Goal: Task Accomplishment & Management: Use online tool/utility

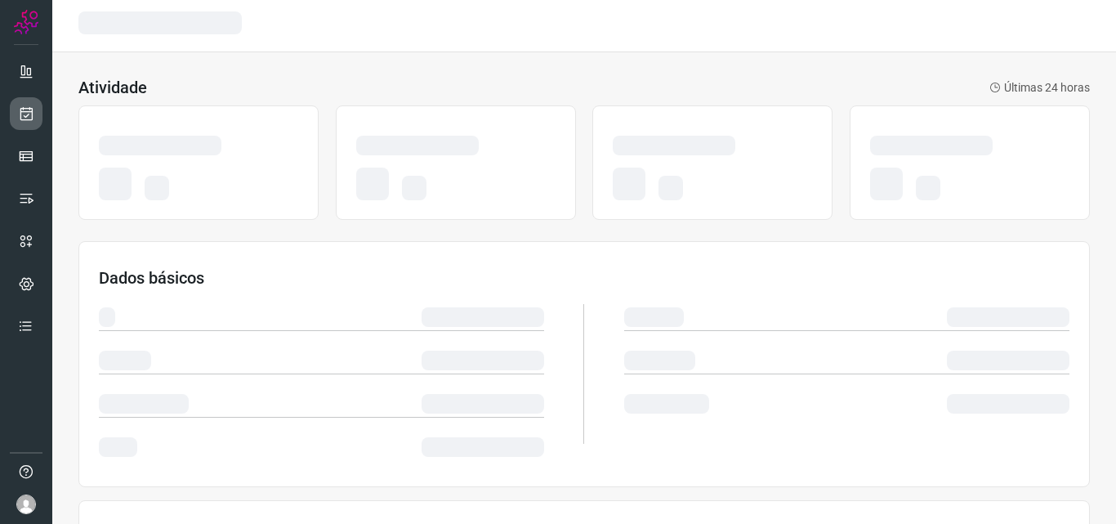
click at [26, 106] on icon at bounding box center [26, 113] width 17 height 16
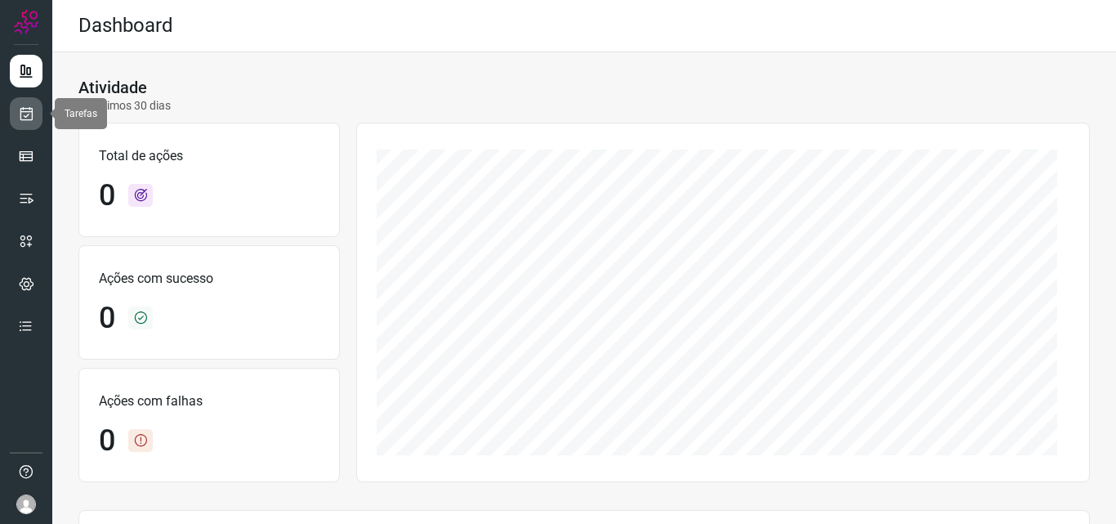
click at [20, 119] on icon at bounding box center [26, 113] width 17 height 16
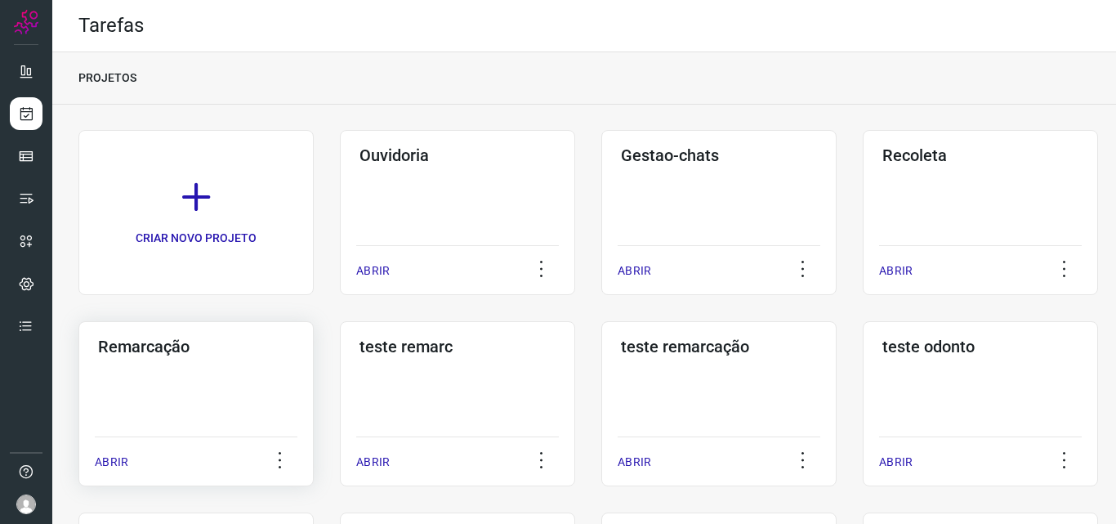
click at [340, 430] on div "Remarcação ABRIR" at bounding box center [457, 403] width 235 height 165
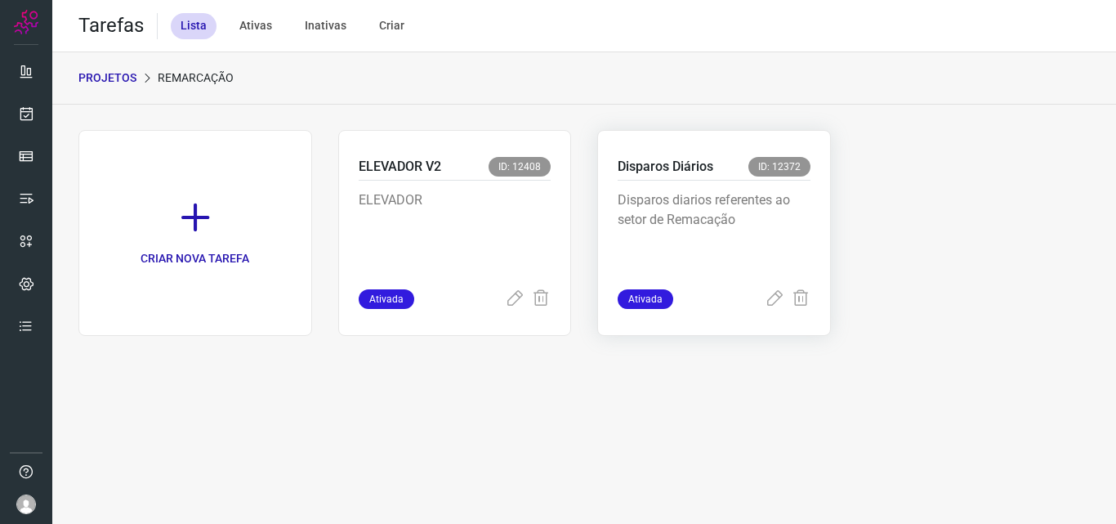
click at [772, 187] on div "Disparos diarios referentes ao setor de Remacação" at bounding box center [714, 235] width 193 height 109
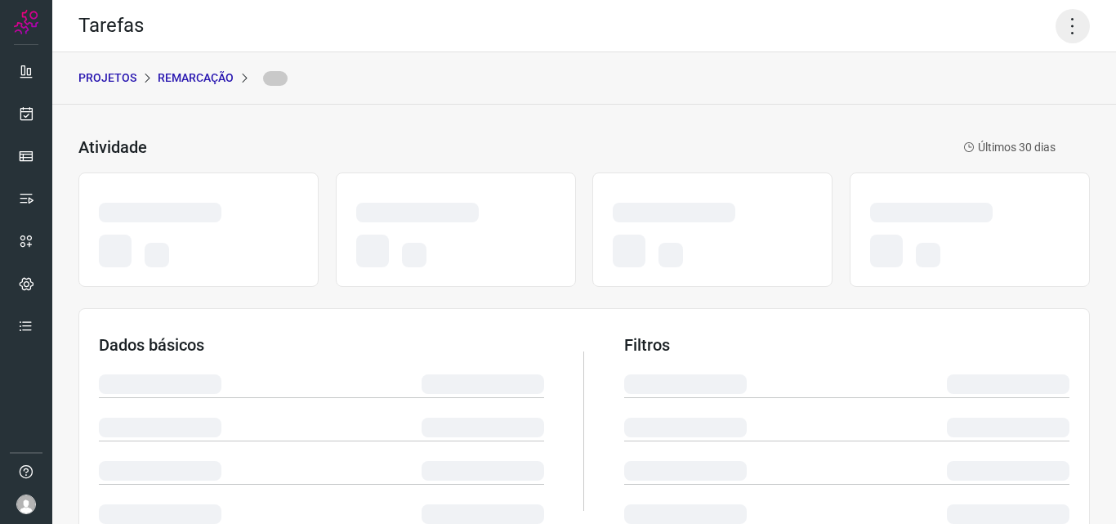
click at [1058, 11] on icon at bounding box center [1073, 26] width 34 height 34
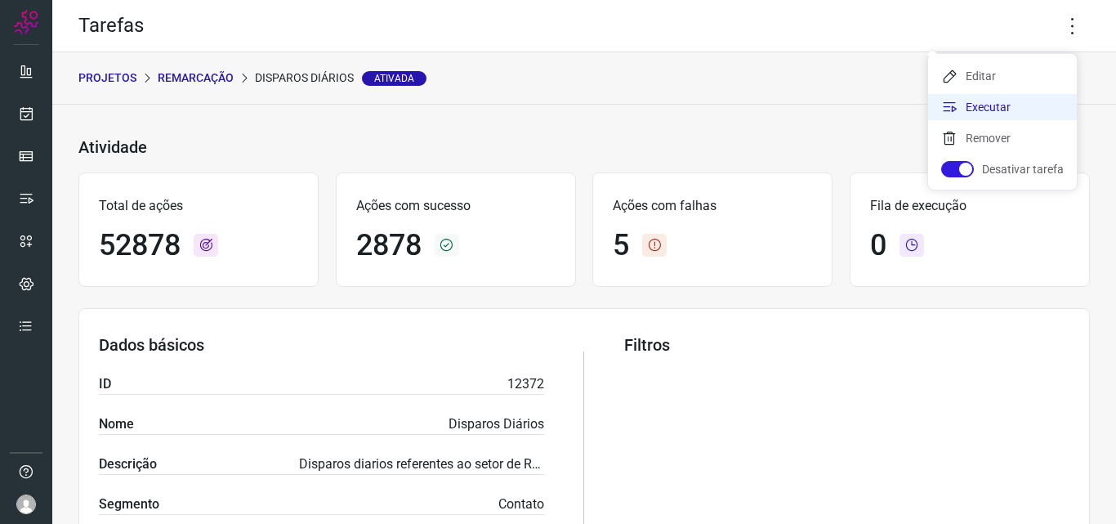
click at [977, 102] on li "Executar" at bounding box center [1002, 107] width 149 height 26
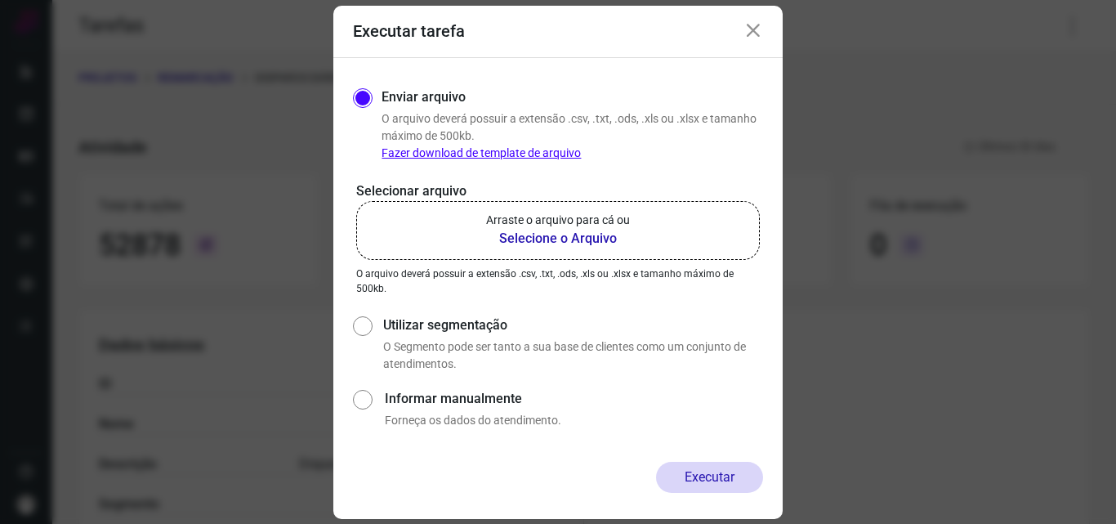
click at [574, 221] on p "Arraste o arquivo para cá ou" at bounding box center [558, 220] width 144 height 17
click at [0, 0] on input "Arraste o arquivo para cá ou Selecione o Arquivo" at bounding box center [0, 0] width 0 height 0
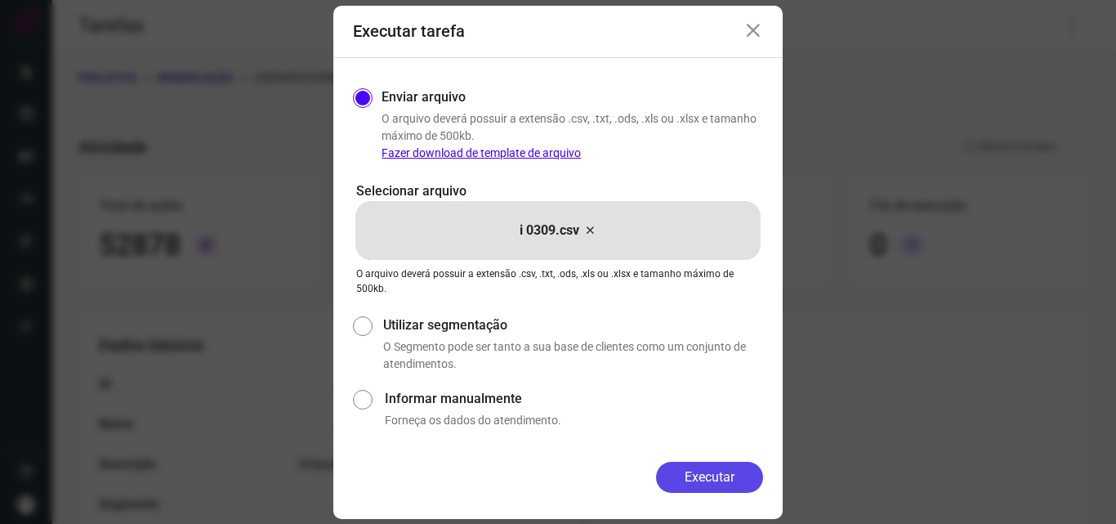
click at [701, 477] on button "Executar" at bounding box center [709, 477] width 107 height 31
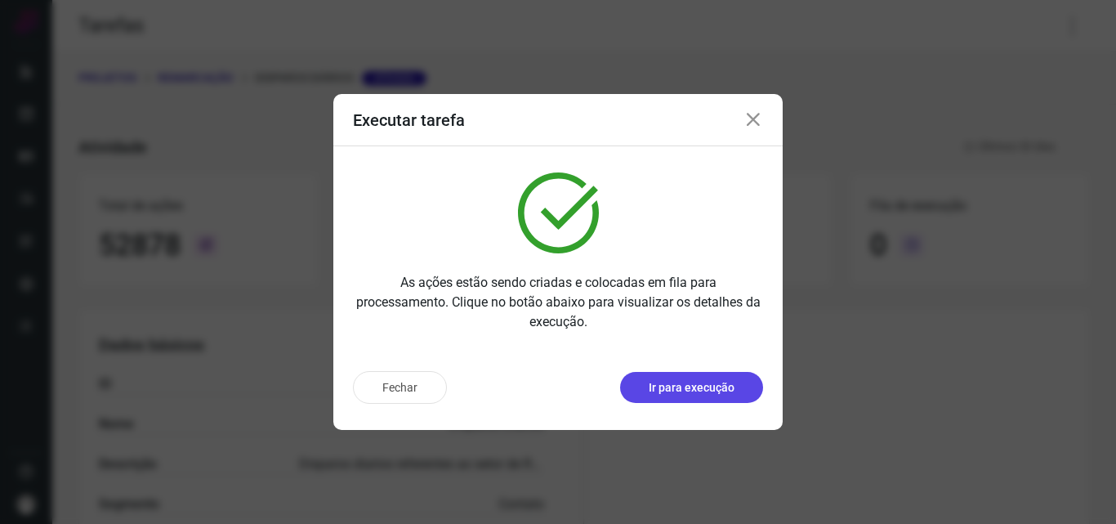
click at [726, 388] on p "Ir para execução" at bounding box center [692, 387] width 86 height 17
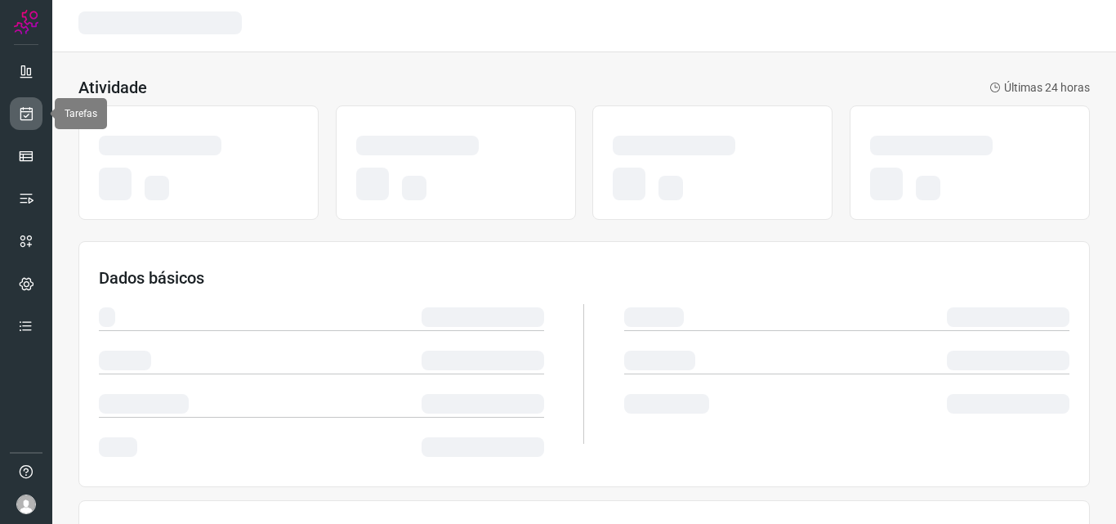
click at [29, 127] on link at bounding box center [26, 113] width 33 height 33
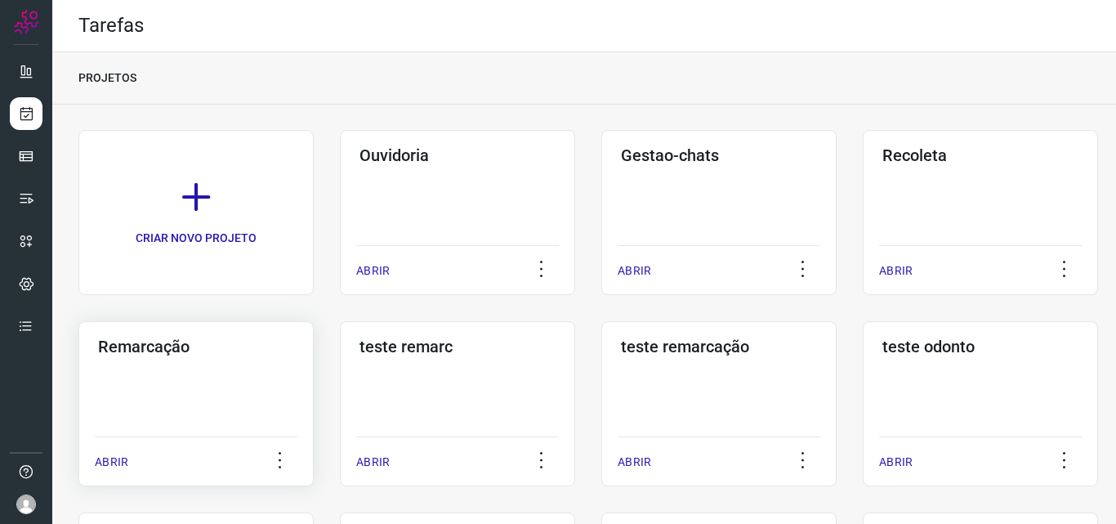
click at [340, 389] on div "Remarcação ABRIR" at bounding box center [457, 403] width 235 height 165
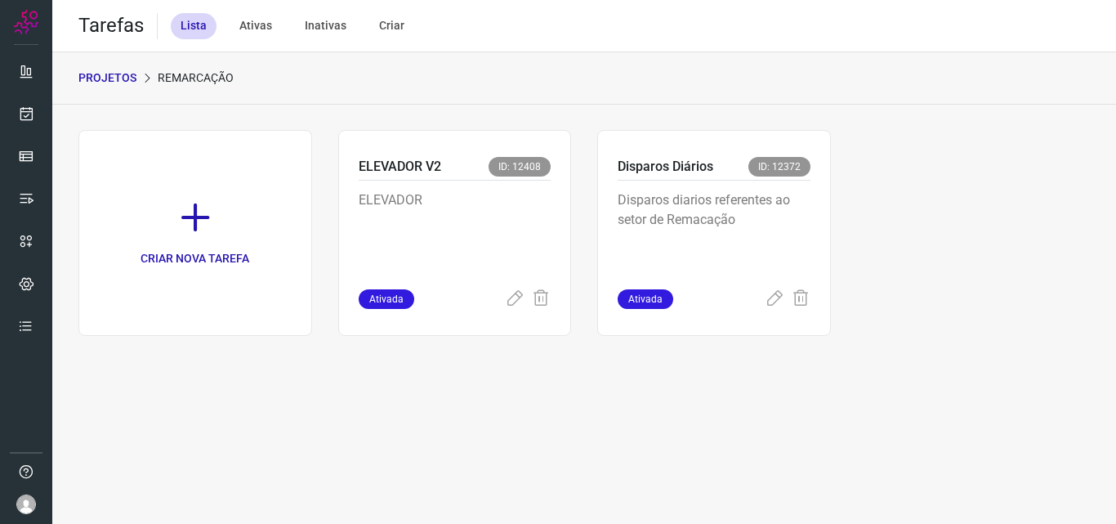
click at [676, 232] on p "Disparos diarios referentes ao setor de Remacação" at bounding box center [714, 231] width 193 height 82
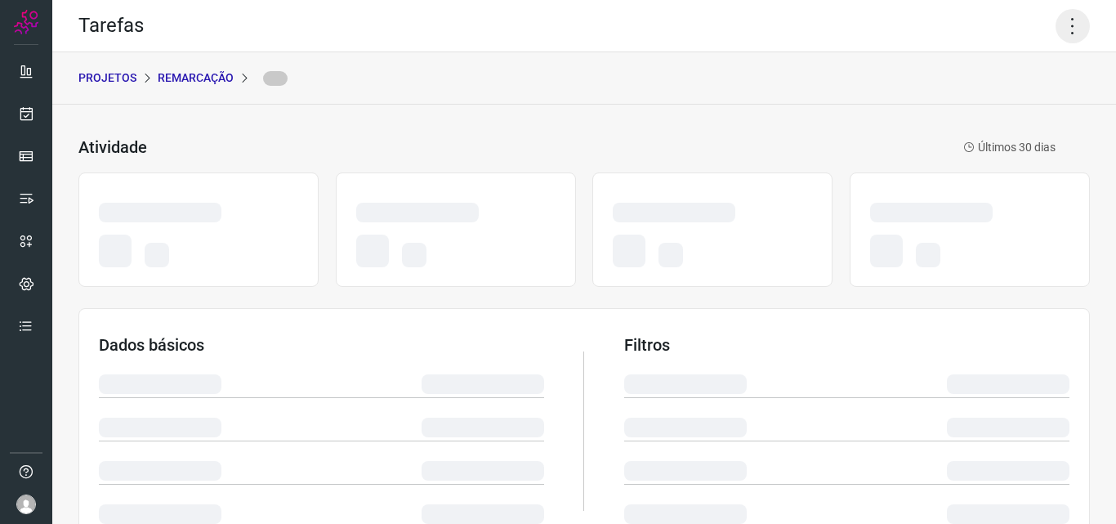
click at [1056, 25] on icon at bounding box center [1073, 26] width 34 height 34
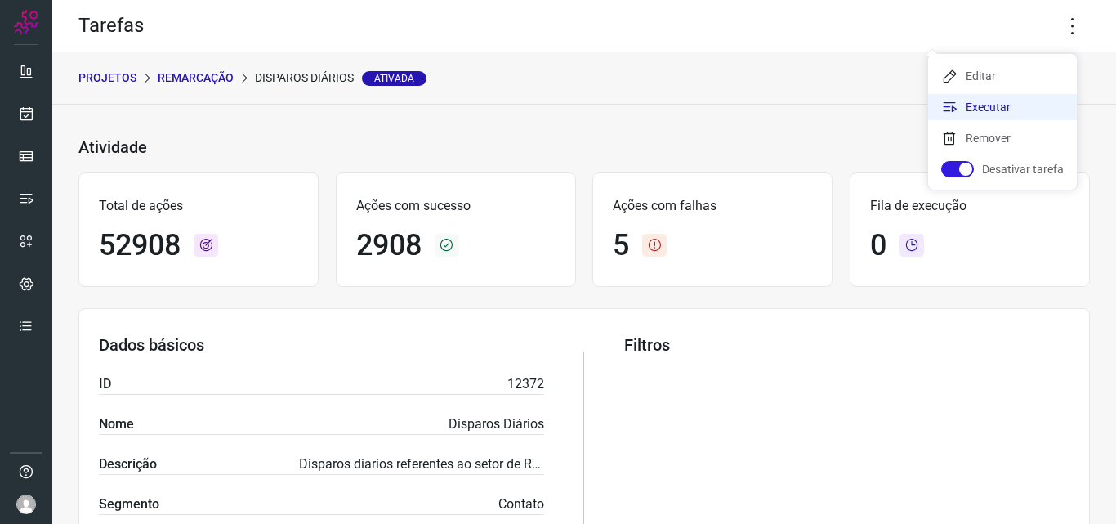
click at [1015, 101] on li "Executar" at bounding box center [1002, 107] width 149 height 26
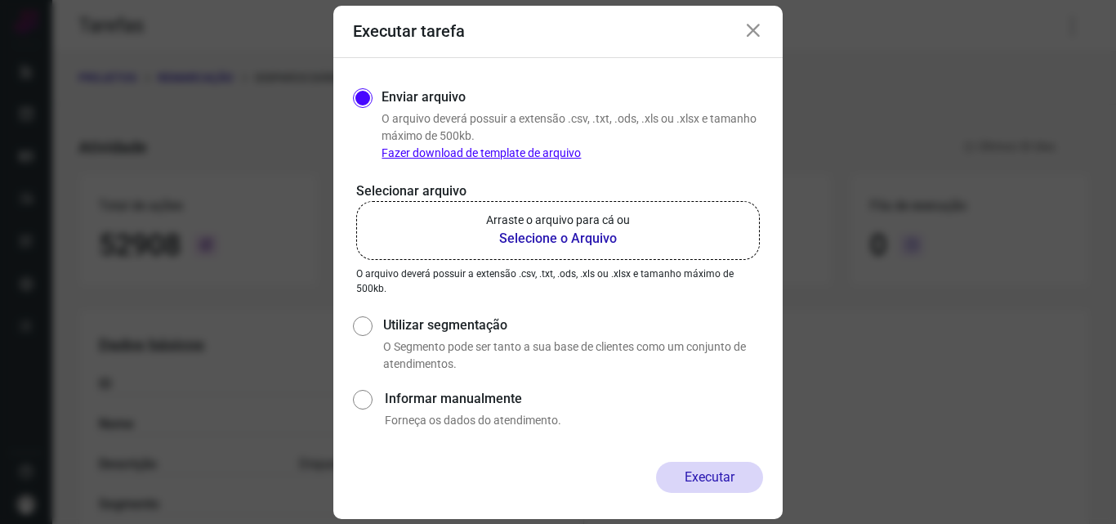
click at [606, 229] on b "Selecione o Arquivo" at bounding box center [558, 239] width 144 height 20
click at [0, 0] on input "Arraste o arquivo para cá ou Selecione o Arquivo" at bounding box center [0, 0] width 0 height 0
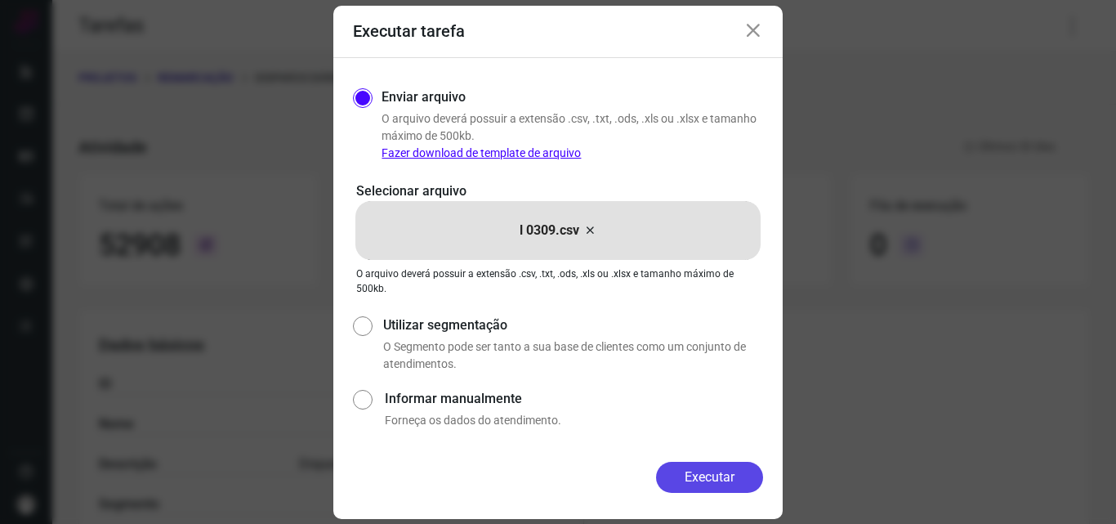
click at [703, 476] on button "Executar" at bounding box center [709, 477] width 107 height 31
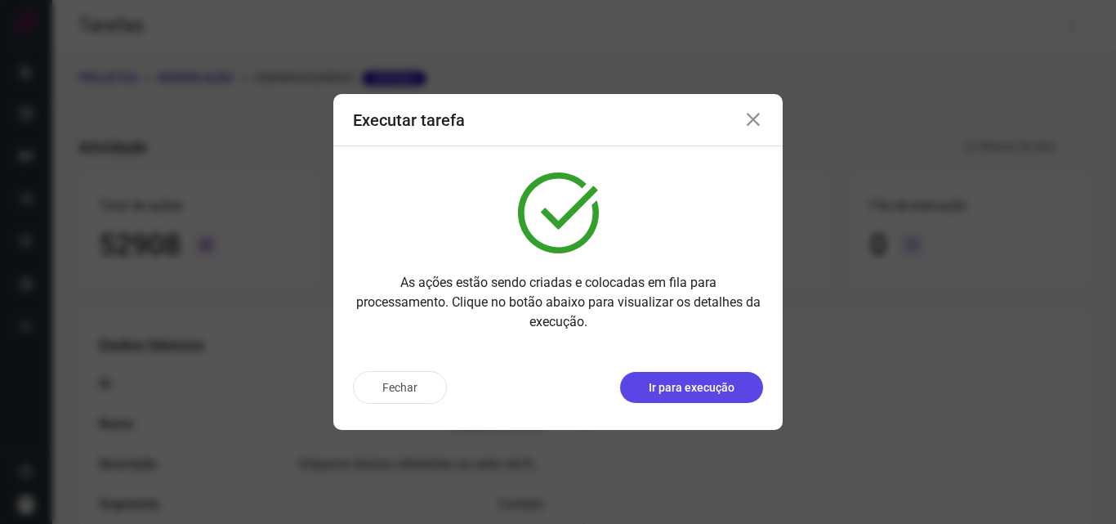
click at [716, 396] on button "Ir para execução" at bounding box center [691, 387] width 143 height 31
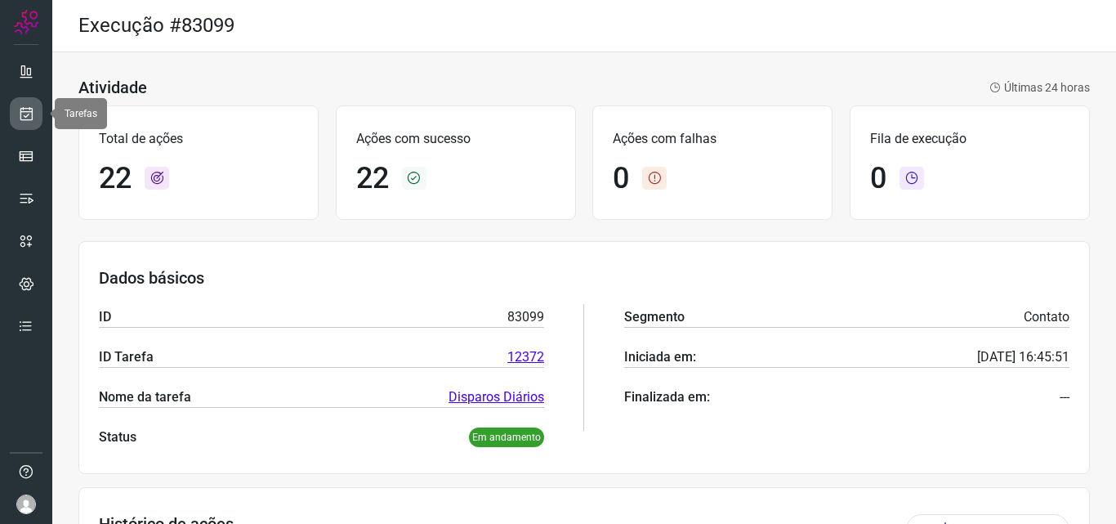
click at [38, 119] on link at bounding box center [26, 113] width 33 height 33
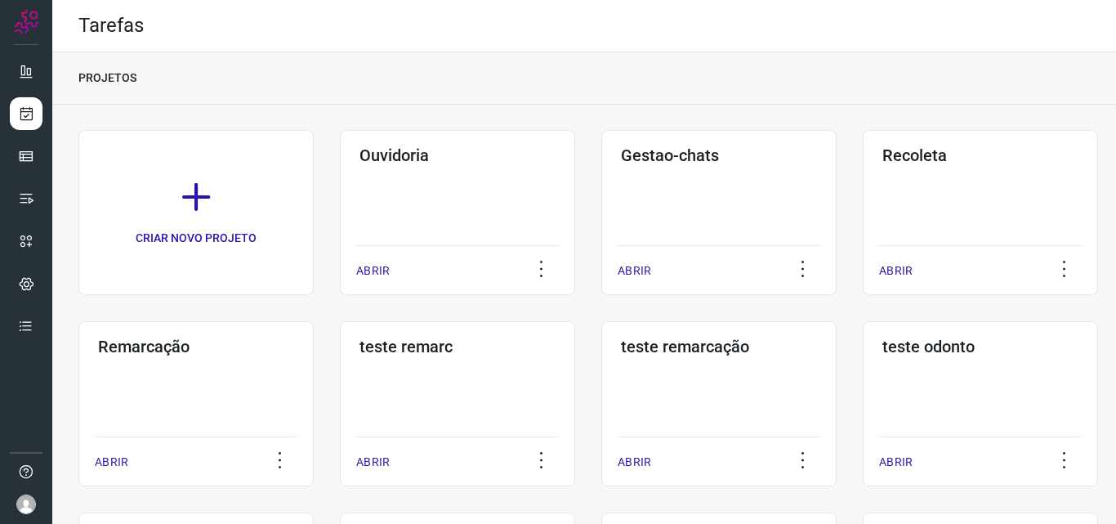
click at [340, 370] on div "Remarcação ABRIR" at bounding box center [457, 403] width 235 height 165
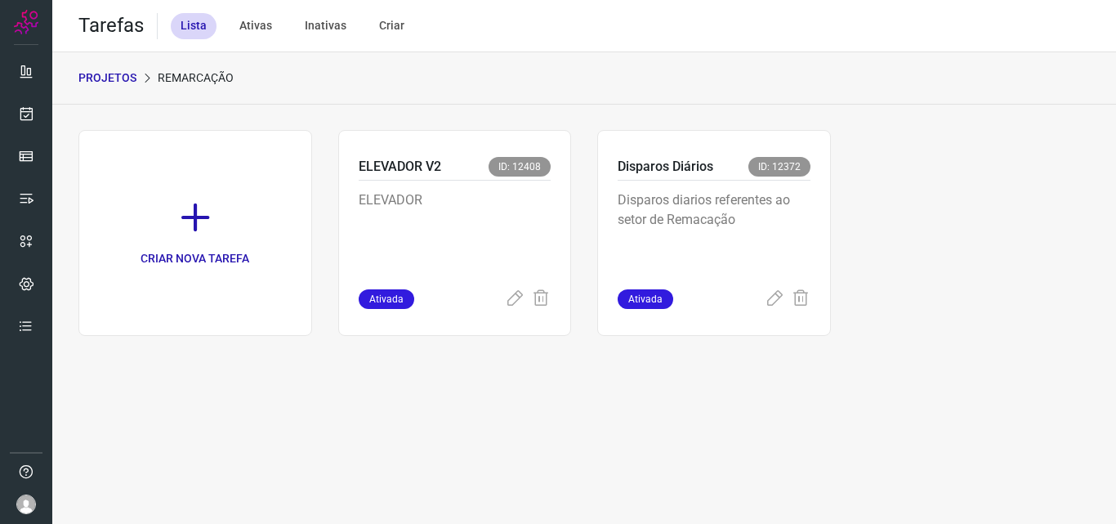
click at [660, 242] on p "Disparos diarios referentes ao setor de Remacação" at bounding box center [714, 231] width 193 height 82
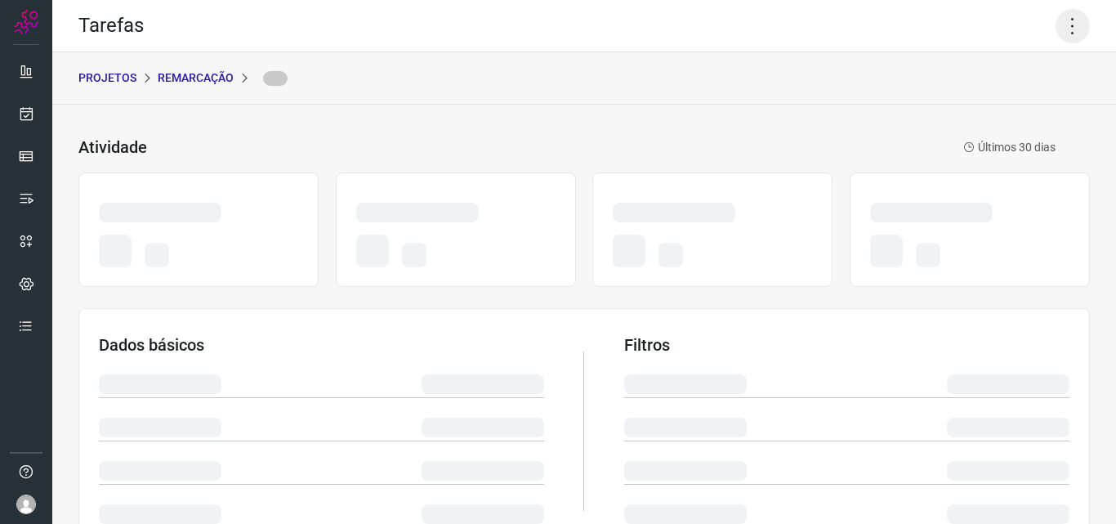
click at [1062, 10] on icon at bounding box center [1073, 26] width 34 height 34
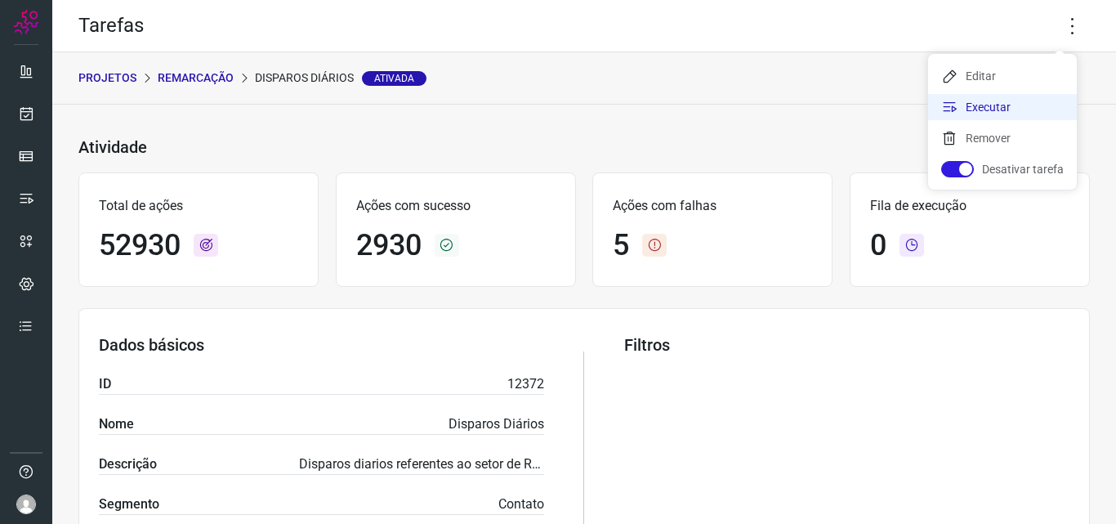
click at [1000, 100] on li "Executar" at bounding box center [1002, 107] width 149 height 26
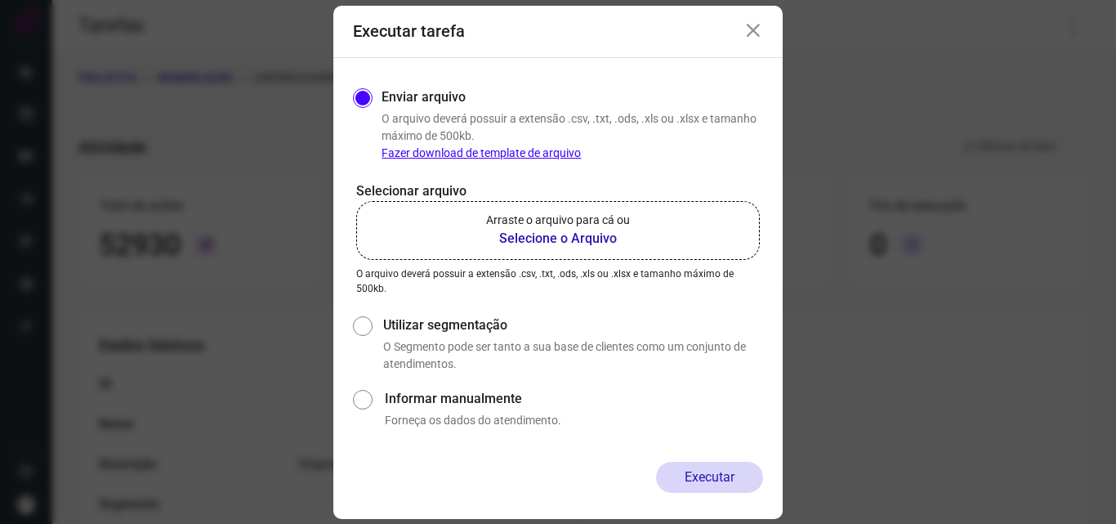
click at [574, 211] on label "Arraste o arquivo para cá ou Selecione o Arquivo" at bounding box center [558, 230] width 404 height 59
click at [0, 0] on input "Arraste o arquivo para cá ou Selecione o Arquivo" at bounding box center [0, 0] width 0 height 0
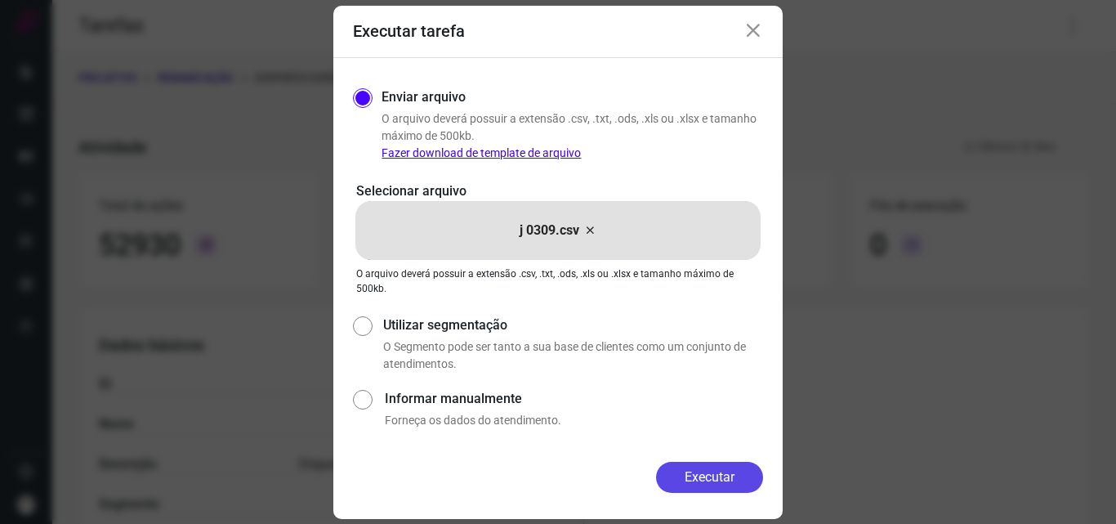
click at [706, 490] on button "Executar" at bounding box center [709, 477] width 107 height 31
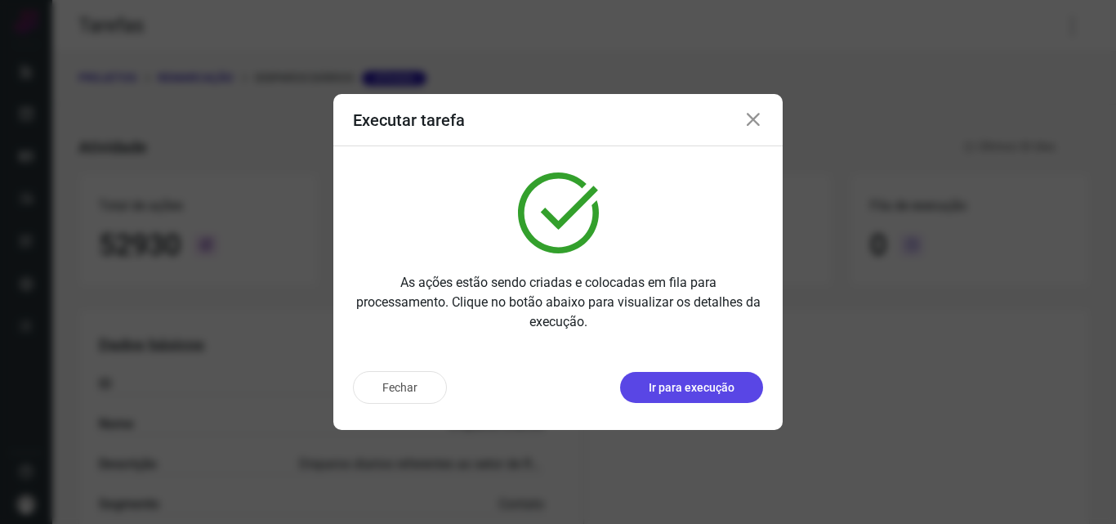
click at [694, 398] on button "Ir para execução" at bounding box center [691, 387] width 143 height 31
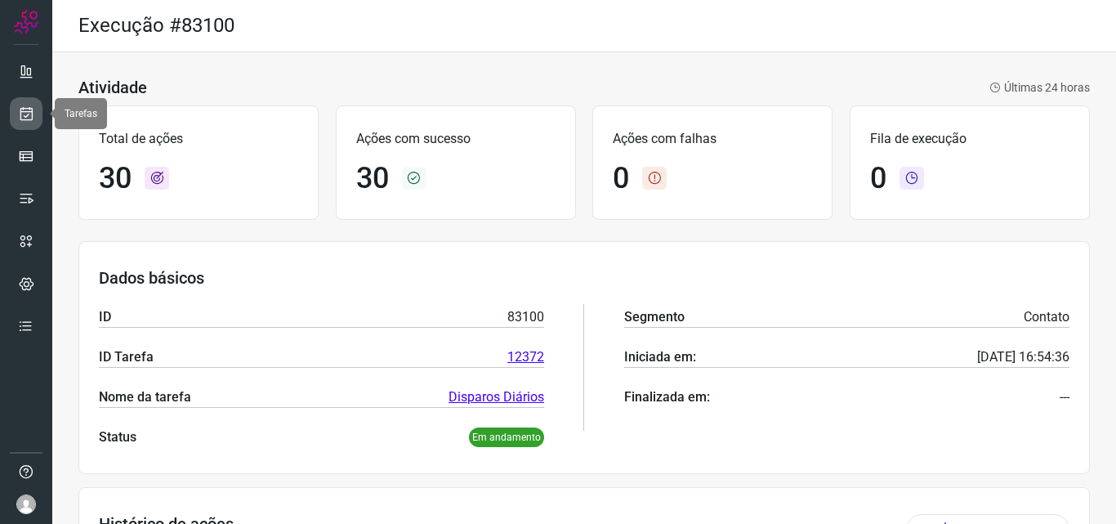
click at [34, 117] on link at bounding box center [26, 113] width 33 height 33
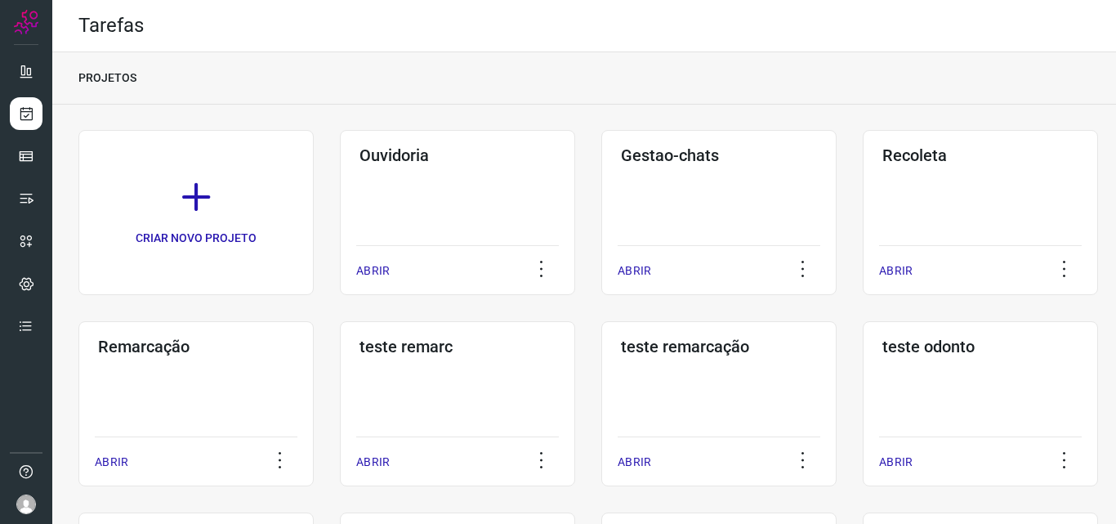
click at [211, 350] on h3 "Remarcação" at bounding box center [196, 347] width 196 height 20
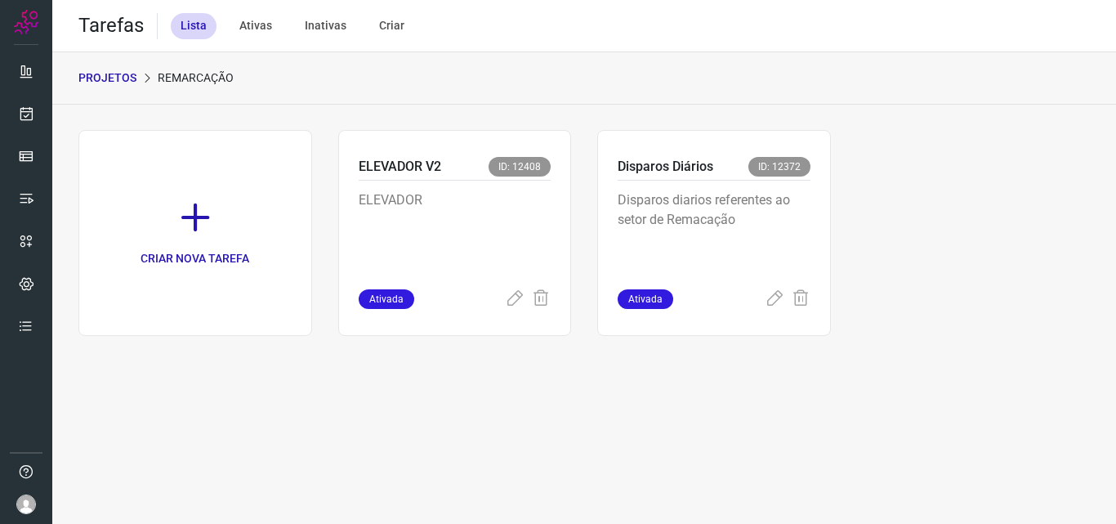
click at [727, 213] on p "Disparos diarios referentes ao setor de Remacação" at bounding box center [714, 231] width 193 height 82
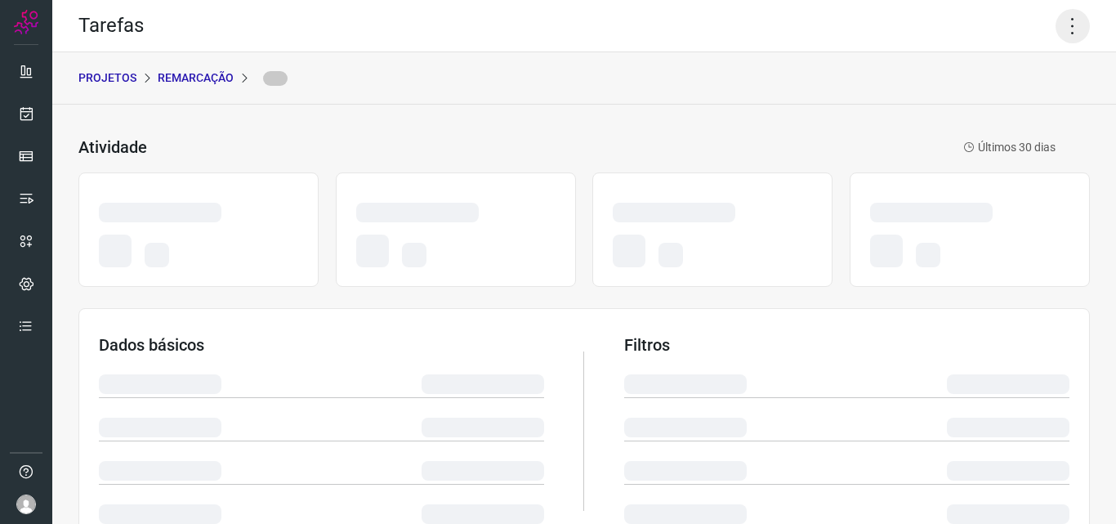
click at [1058, 16] on icon at bounding box center [1073, 26] width 34 height 34
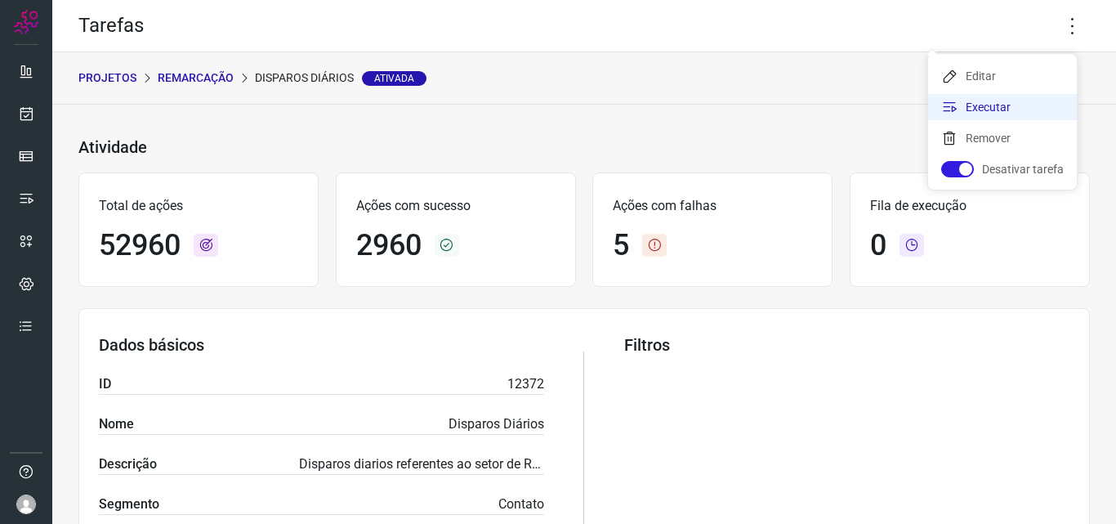
click at [1033, 103] on li "Executar" at bounding box center [1002, 107] width 149 height 26
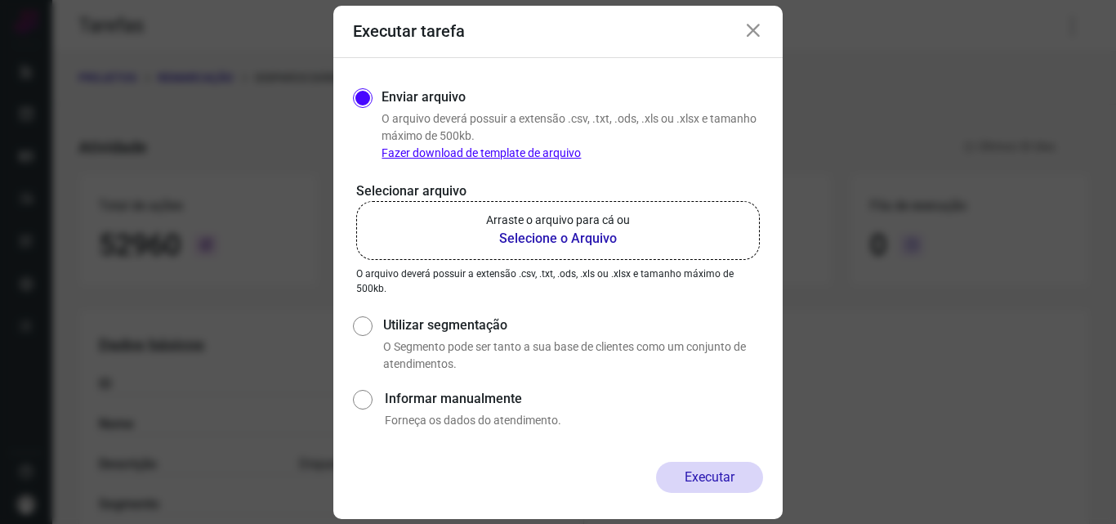
click at [609, 229] on b "Selecione o Arquivo" at bounding box center [558, 239] width 144 height 20
click at [0, 0] on input "Arraste o arquivo para cá ou Selecione o Arquivo" at bounding box center [0, 0] width 0 height 0
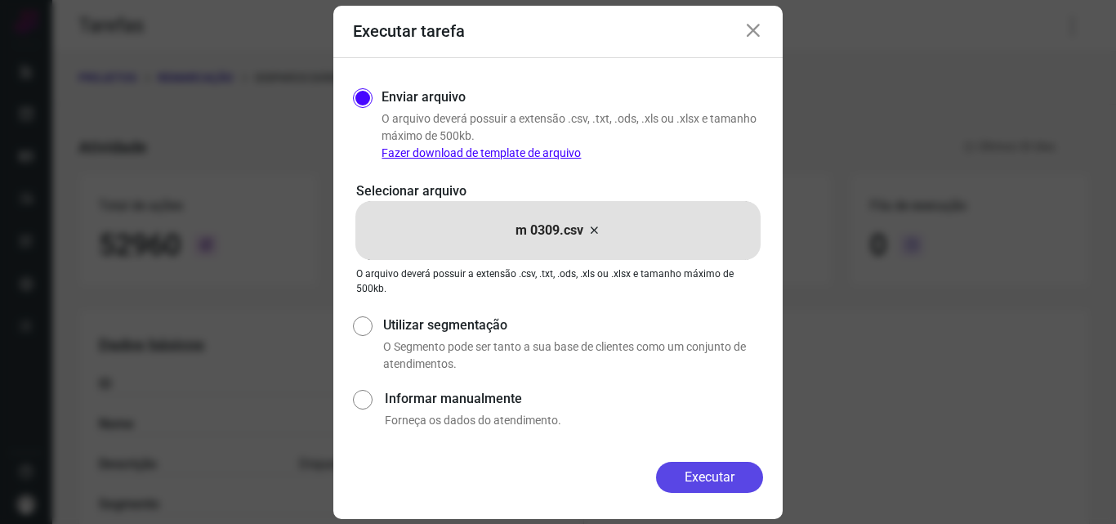
click at [693, 478] on button "Executar" at bounding box center [709, 477] width 107 height 31
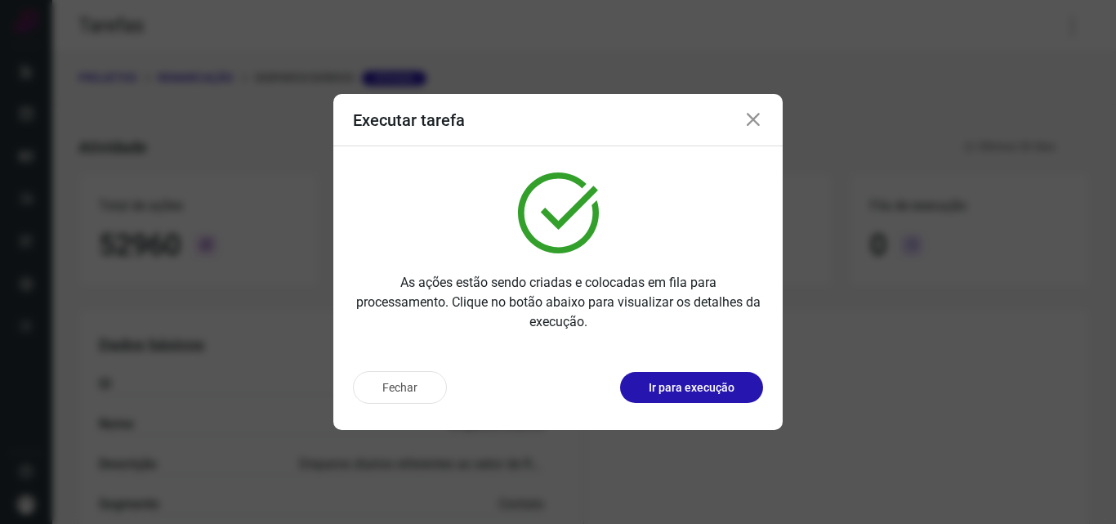
click at [695, 382] on p "Ir para execução" at bounding box center [692, 387] width 86 height 17
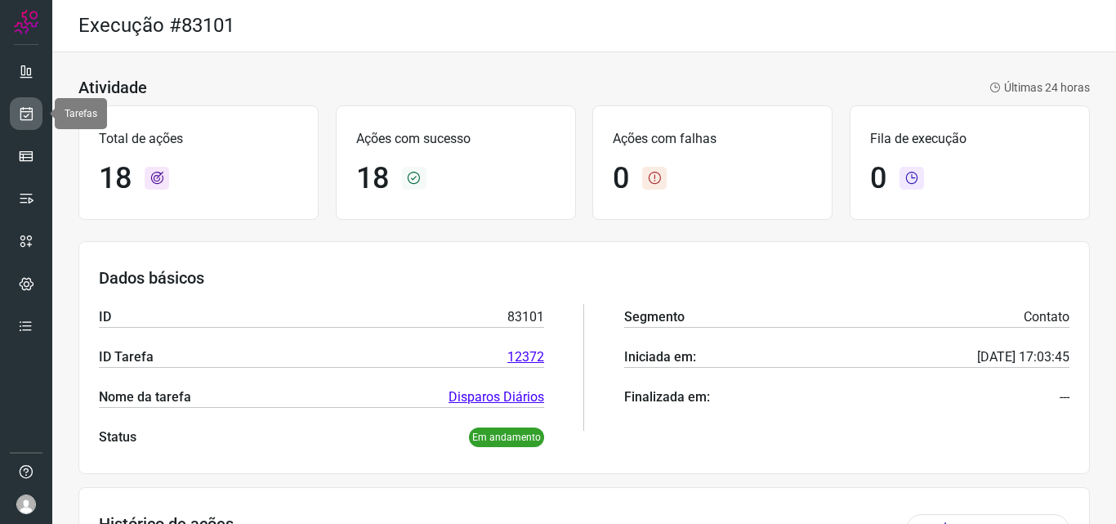
click at [25, 124] on link at bounding box center [26, 113] width 33 height 33
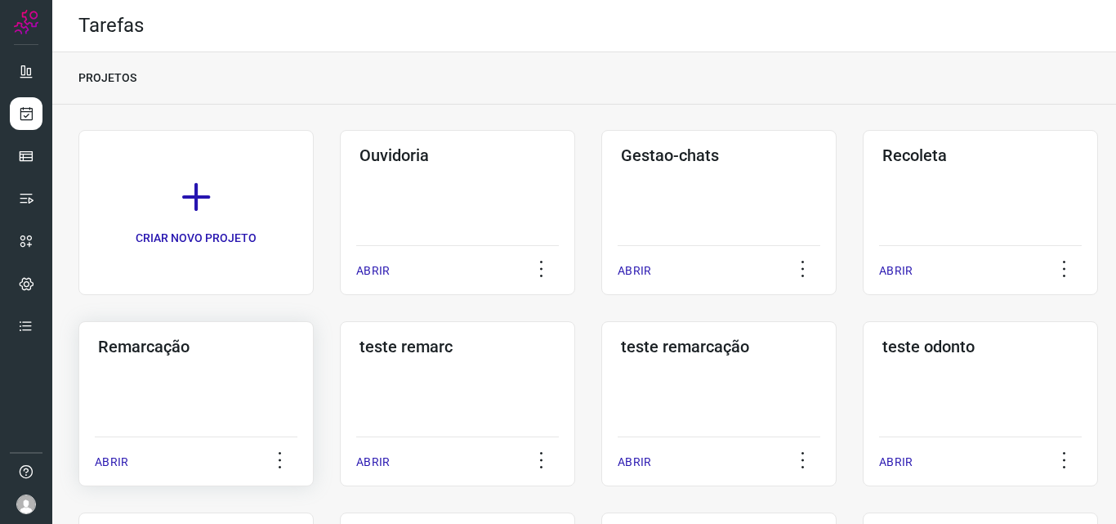
click at [340, 400] on div "Remarcação ABRIR" at bounding box center [457, 403] width 235 height 165
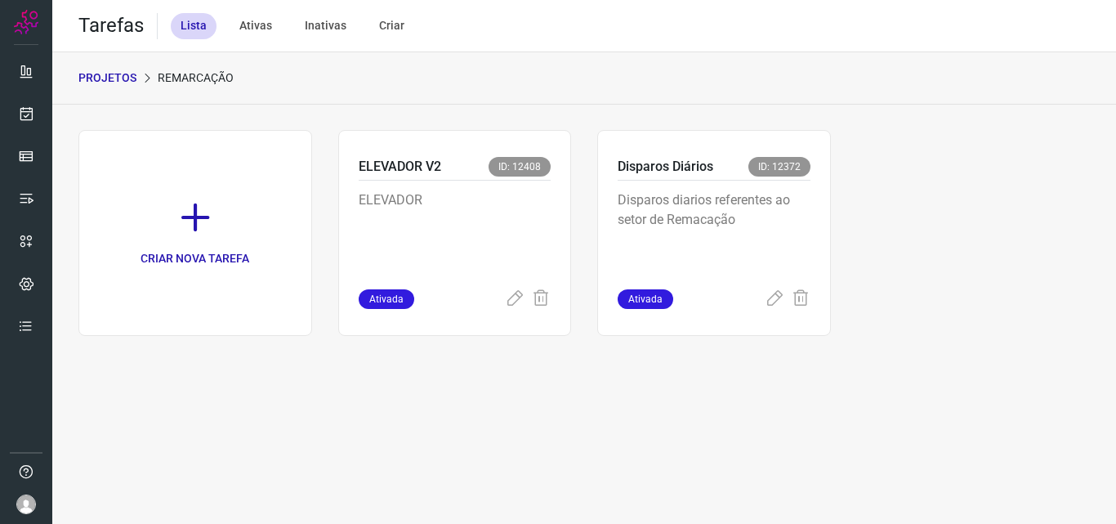
click at [716, 223] on p "Disparos diarios referentes ao setor de Remacação" at bounding box center [714, 231] width 193 height 82
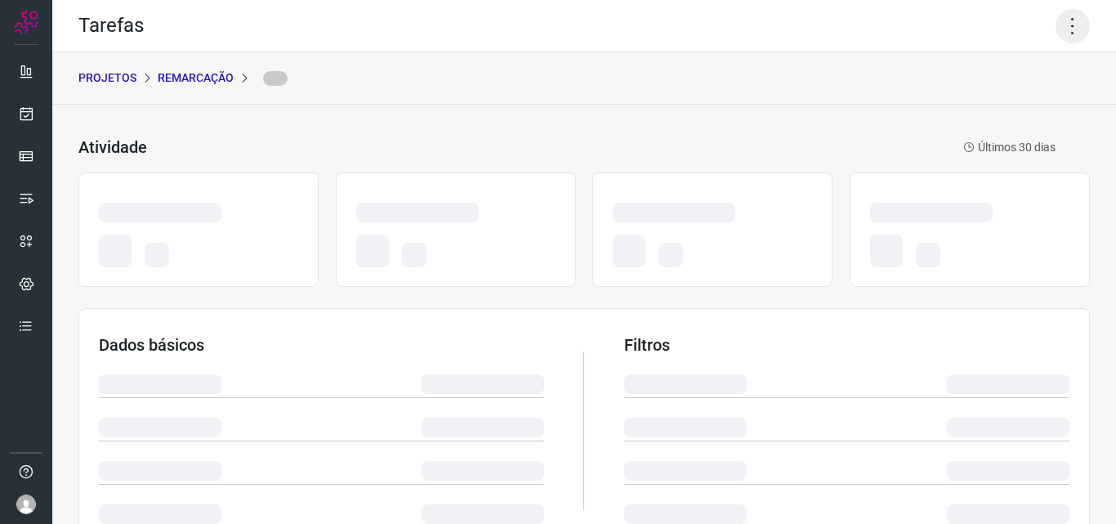
click at [1056, 22] on icon at bounding box center [1073, 26] width 34 height 34
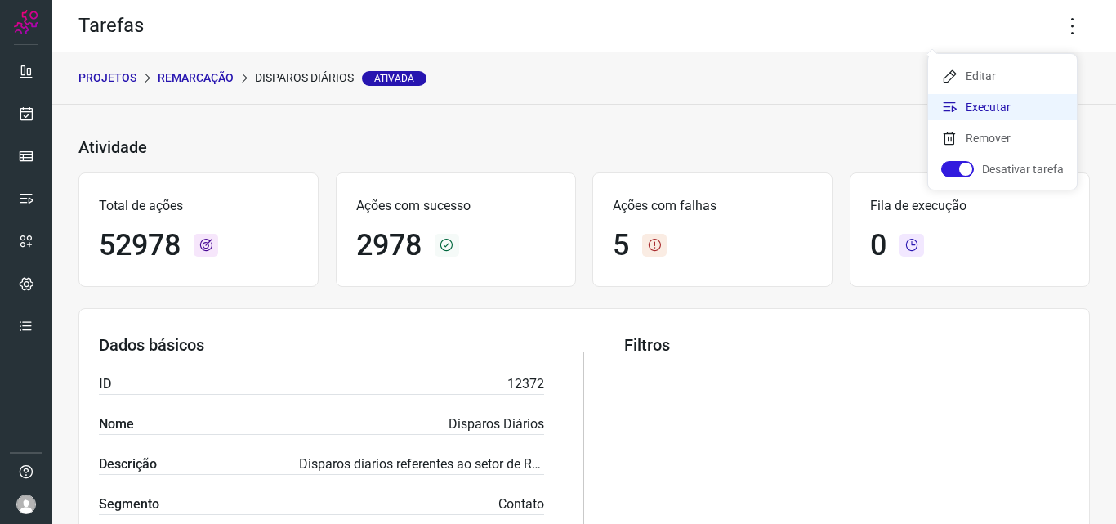
click at [973, 106] on li "Executar" at bounding box center [1002, 107] width 149 height 26
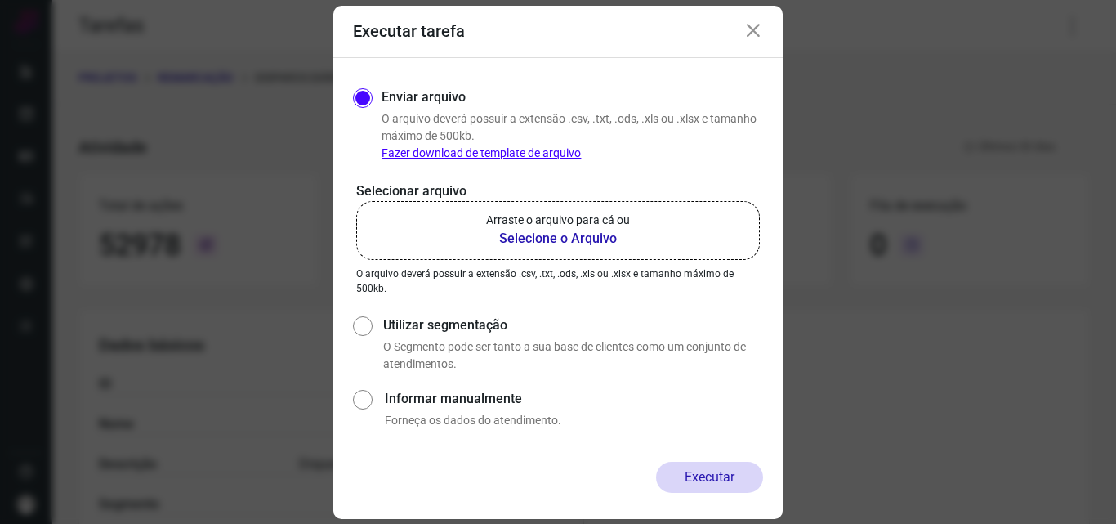
click at [588, 217] on p "Arraste o arquivo para cá ou" at bounding box center [558, 220] width 144 height 17
click at [0, 0] on input "Arraste o arquivo para cá ou Selecione o Arquivo" at bounding box center [0, 0] width 0 height 0
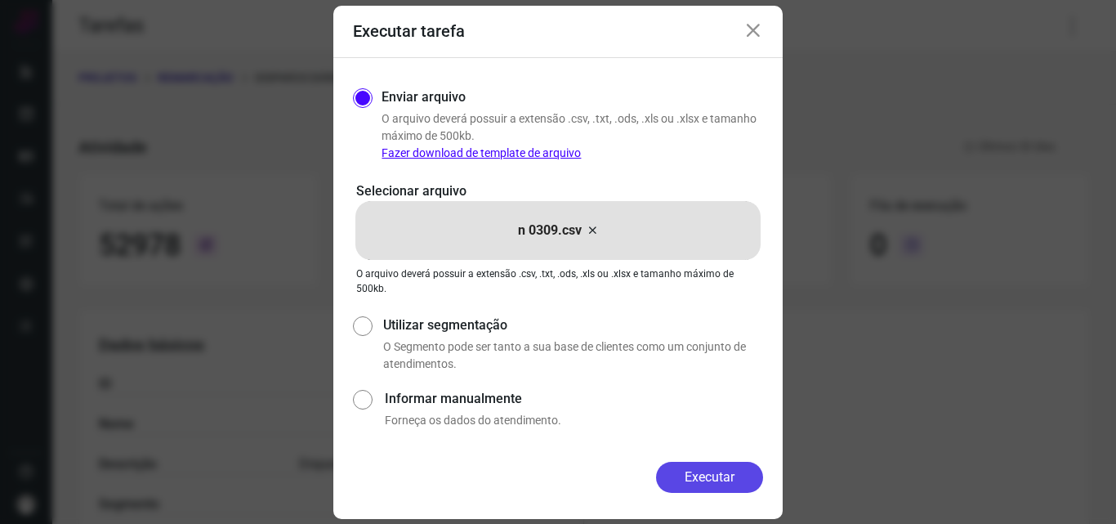
click at [723, 480] on button "Executar" at bounding box center [709, 477] width 107 height 31
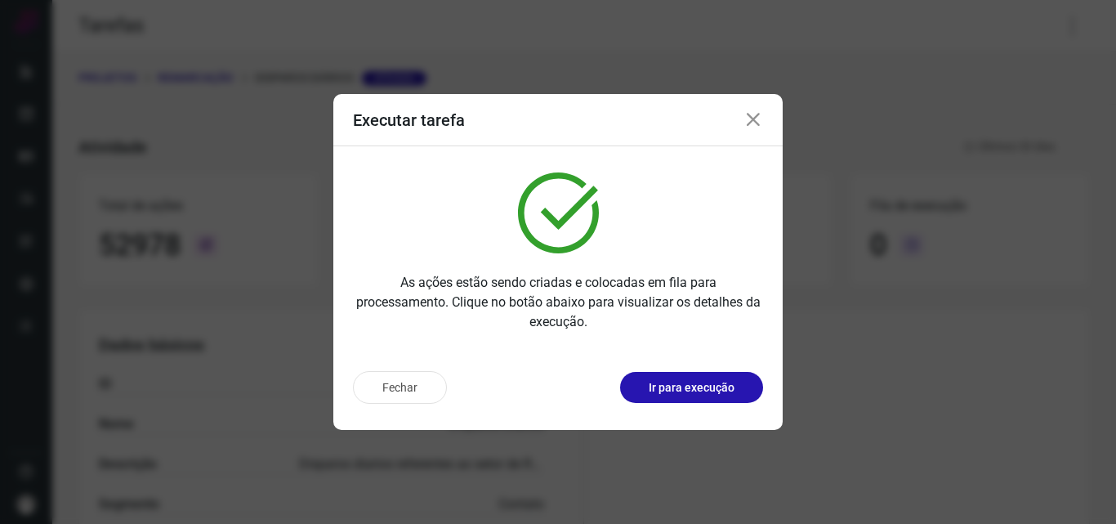
click at [699, 393] on p "Ir para execução" at bounding box center [692, 387] width 86 height 17
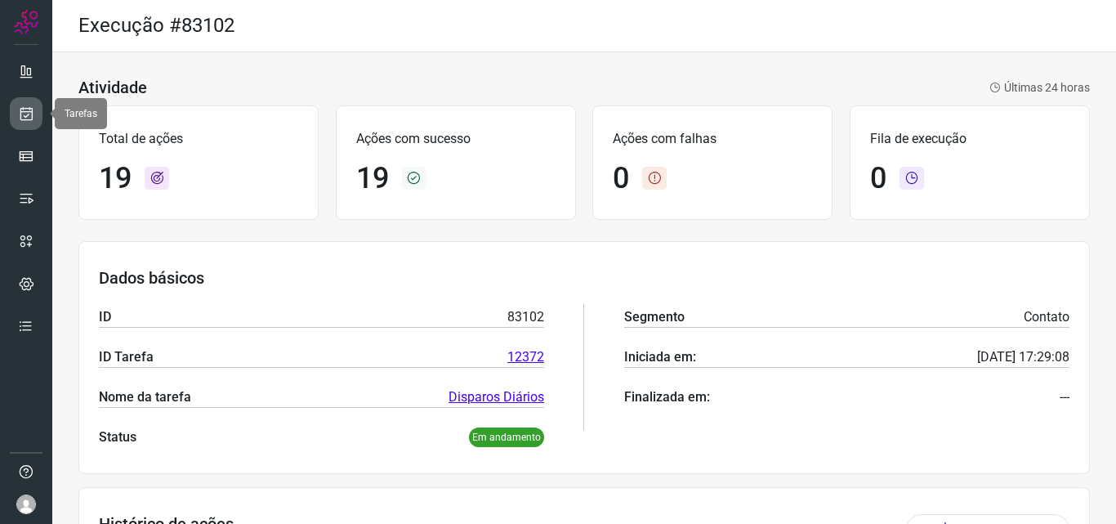
click at [20, 117] on icon at bounding box center [26, 113] width 17 height 16
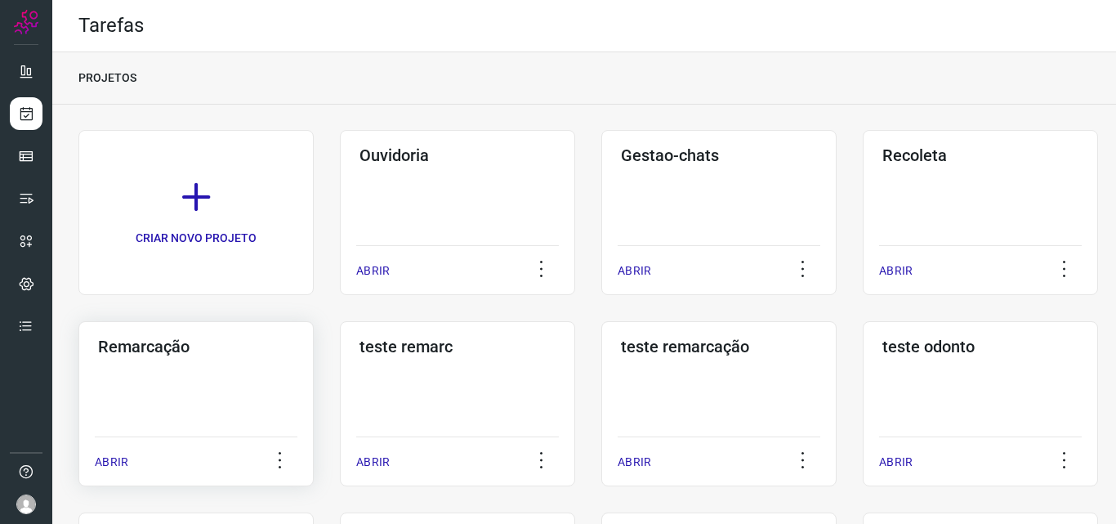
click at [340, 378] on div "Remarcação ABRIR" at bounding box center [457, 403] width 235 height 165
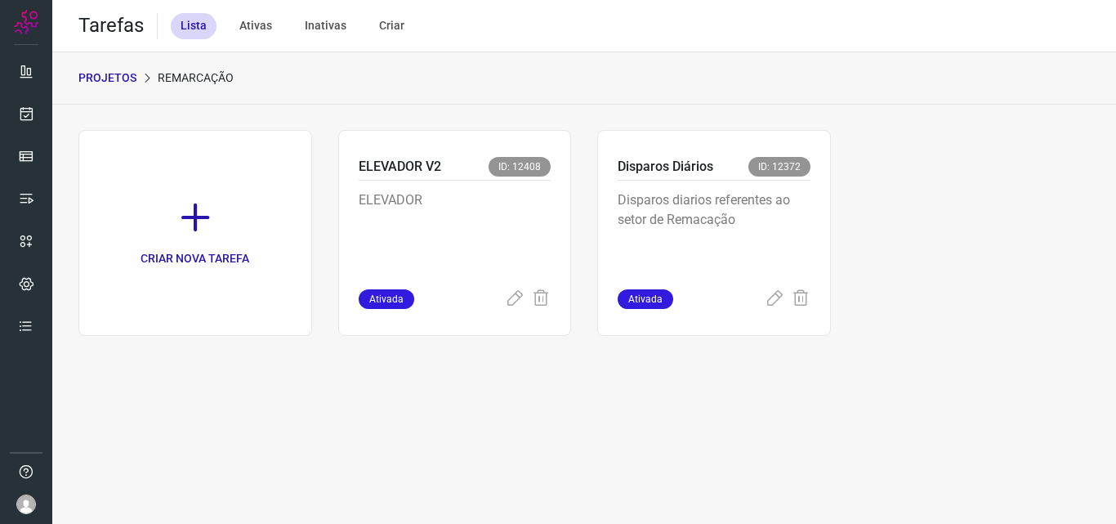
click at [698, 239] on p "Disparos diarios referentes ao setor de Remacação" at bounding box center [714, 231] width 193 height 82
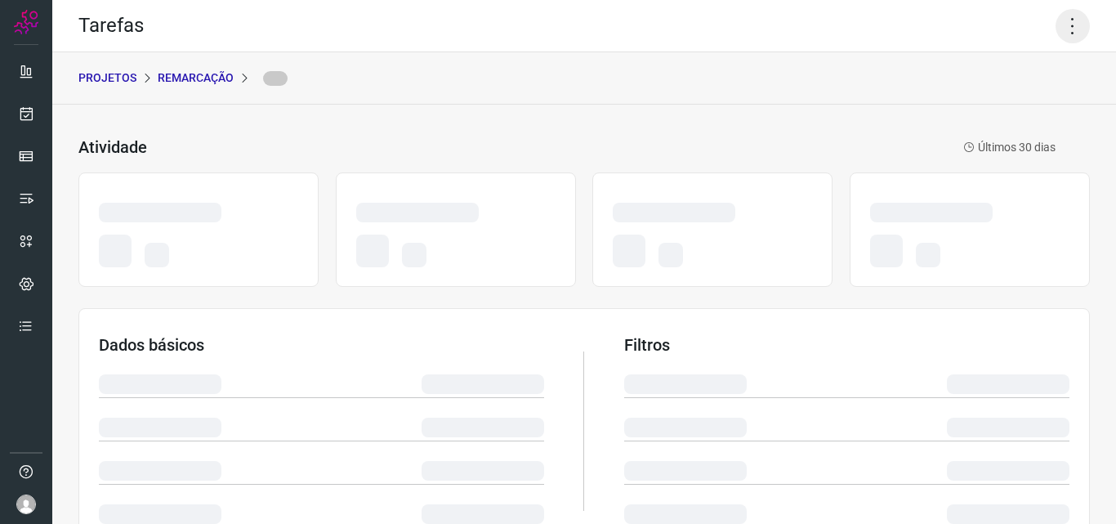
click at [1056, 27] on icon at bounding box center [1073, 26] width 34 height 34
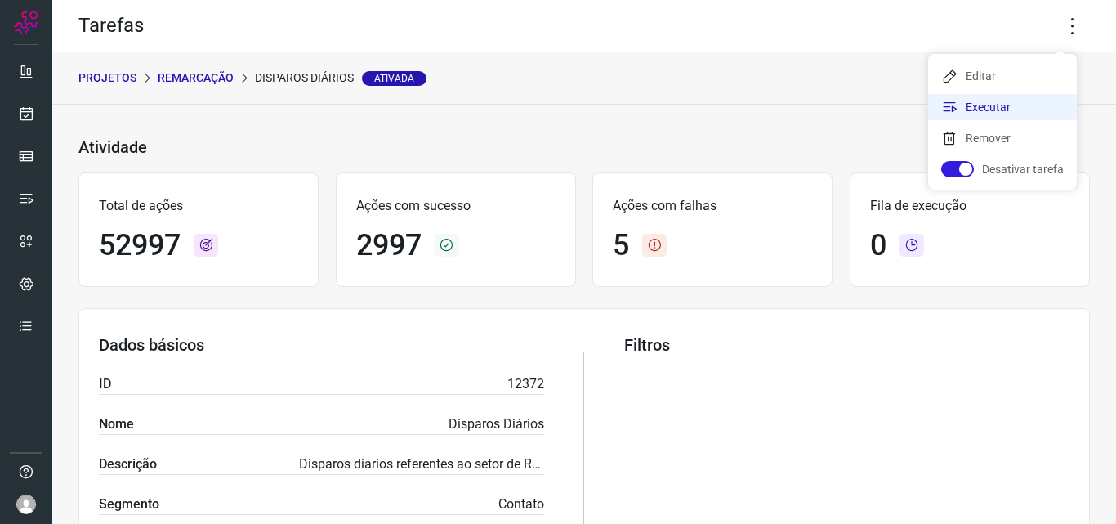
click at [1018, 107] on li "Executar" at bounding box center [1002, 107] width 149 height 26
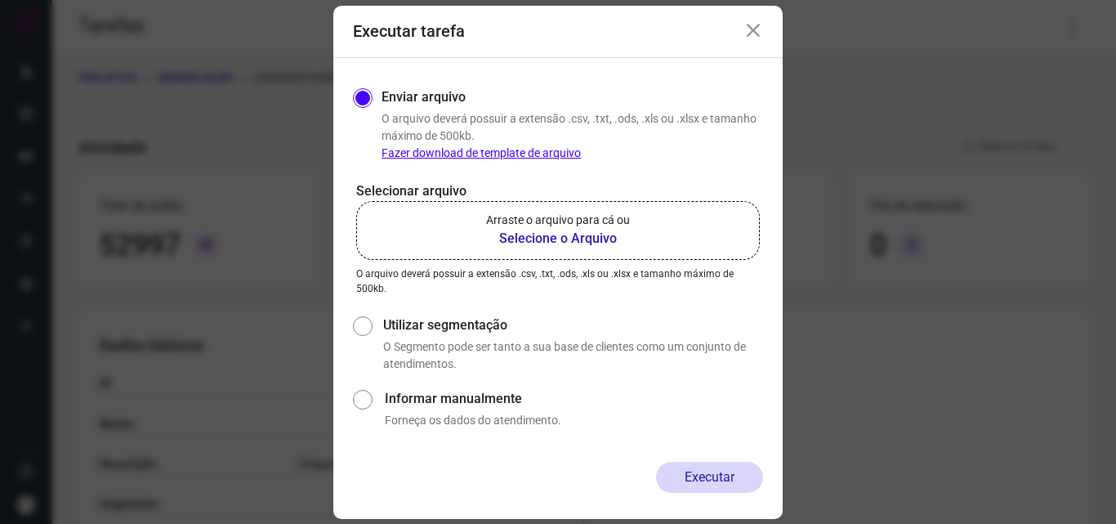
click at [542, 224] on p "Arraste o arquivo para cá ou" at bounding box center [558, 220] width 144 height 17
click at [0, 0] on input "Arraste o arquivo para cá ou Selecione o Arquivo" at bounding box center [0, 0] width 0 height 0
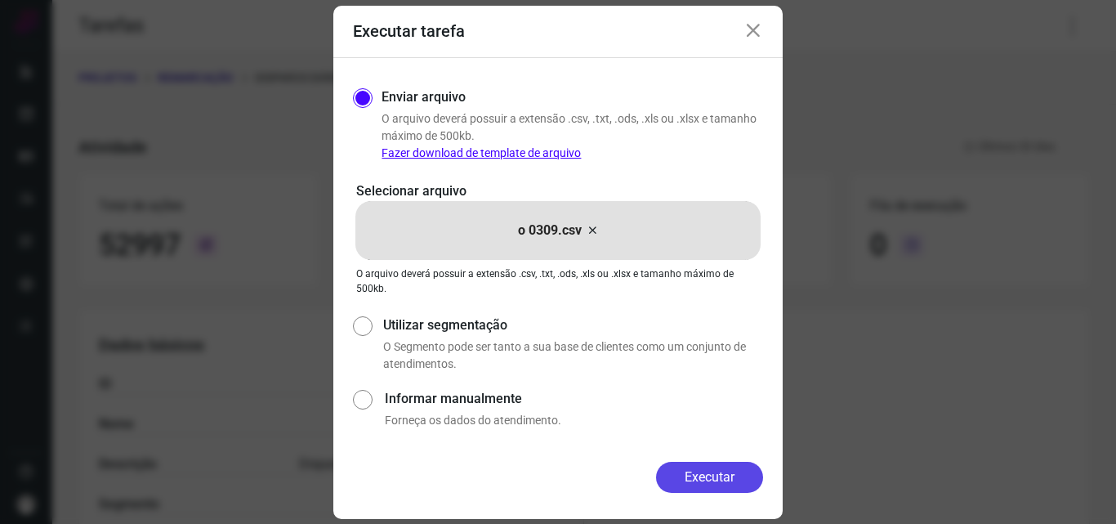
click at [730, 482] on button "Executar" at bounding box center [709, 477] width 107 height 31
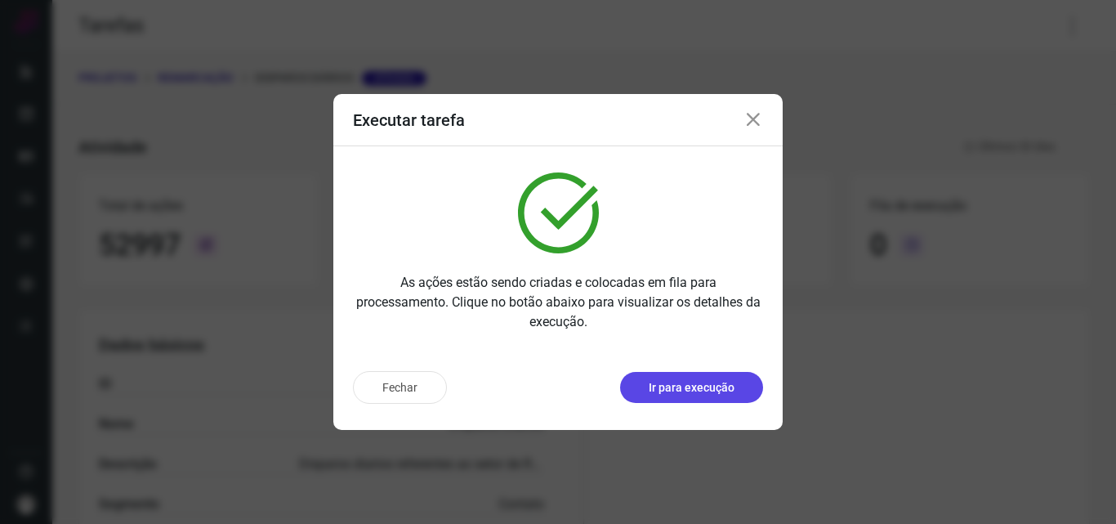
click at [727, 396] on p "Ir para execução" at bounding box center [692, 387] width 86 height 17
